Goal: Task Accomplishment & Management: Manage account settings

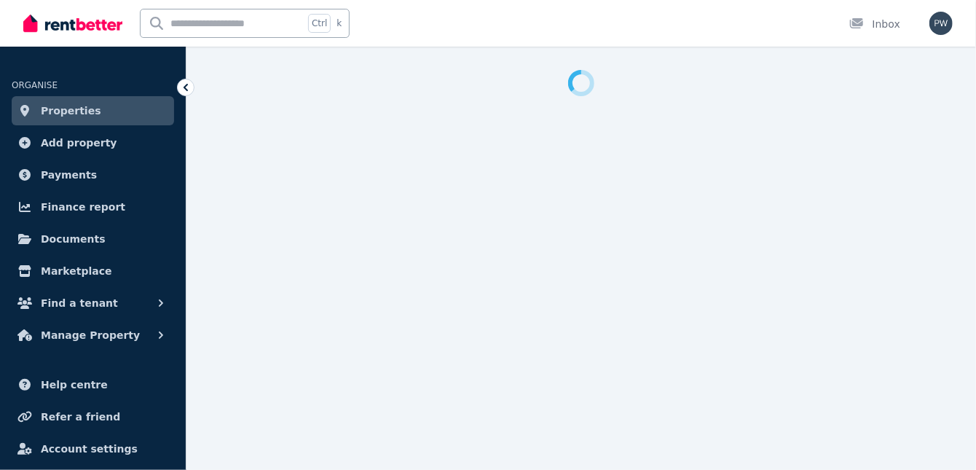
select select "**********"
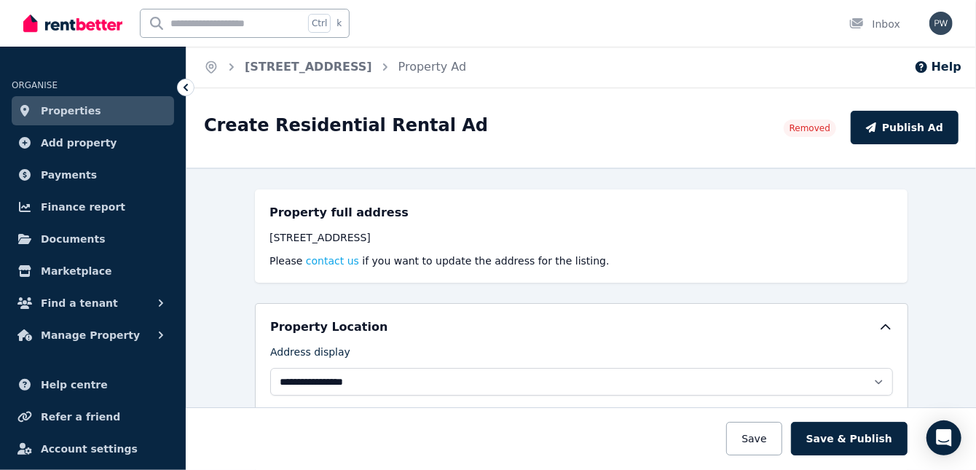
click at [67, 112] on span "Properties" at bounding box center [71, 110] width 60 height 17
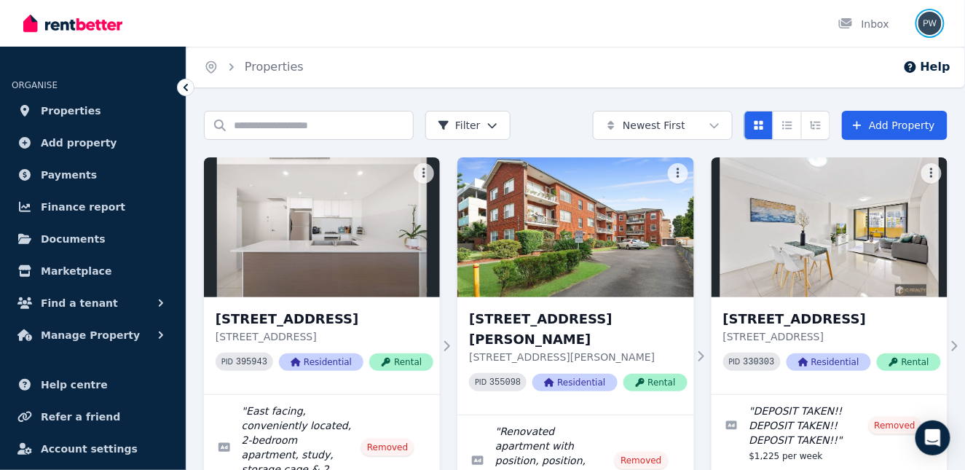
click at [935, 23] on img "button" at bounding box center [930, 23] width 23 height 23
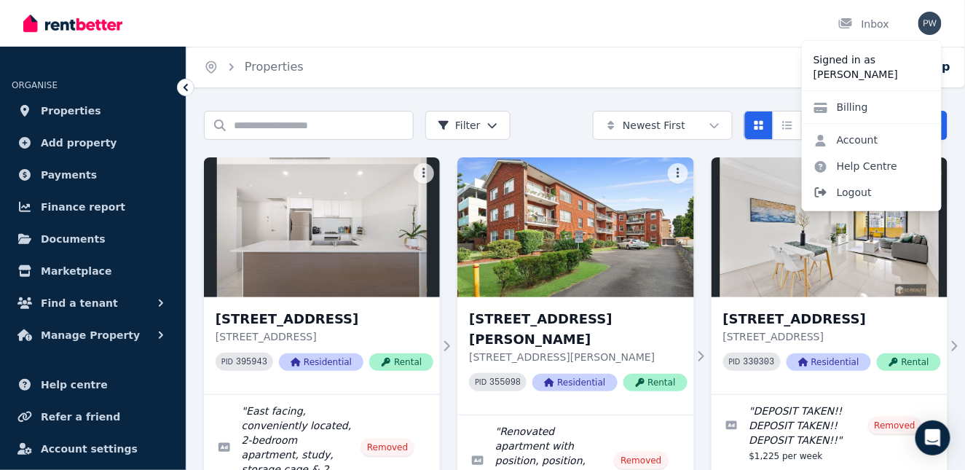
click at [866, 188] on span "Logout" at bounding box center [872, 192] width 140 height 26
